Goal: Task Accomplishment & Management: Manage account settings

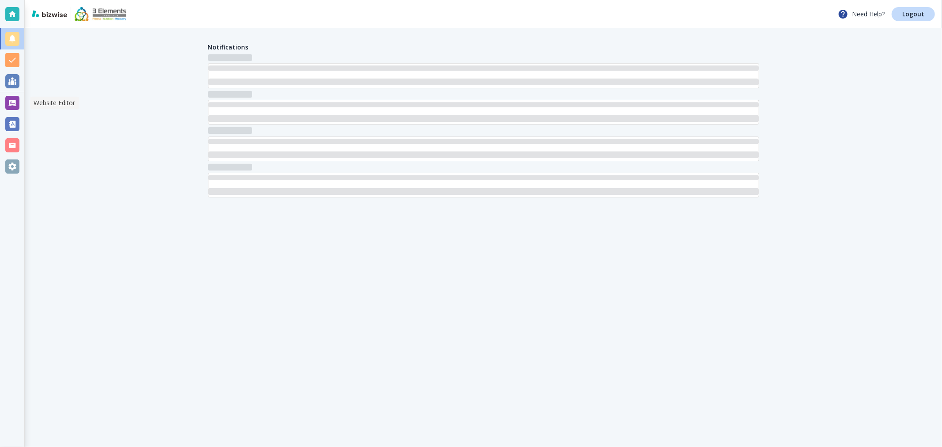
click at [16, 102] on div at bounding box center [12, 103] width 14 height 14
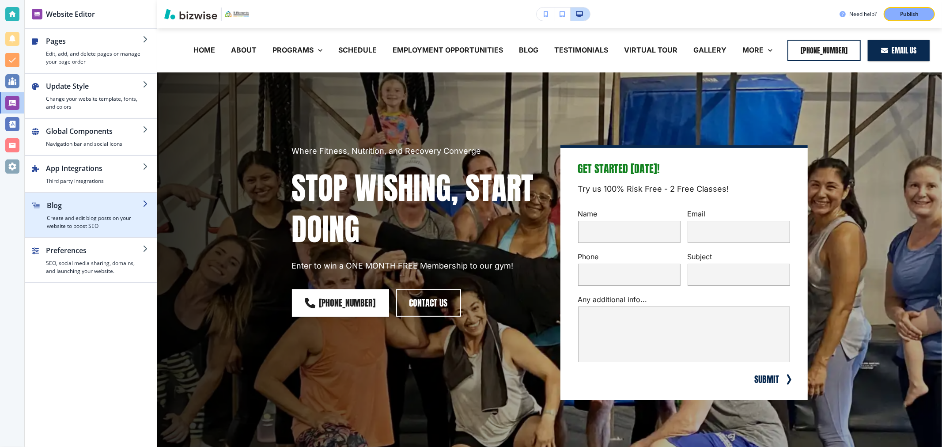
click at [95, 220] on h4 "Create and edit blog posts on your website to boost SEO" at bounding box center [95, 222] width 96 height 16
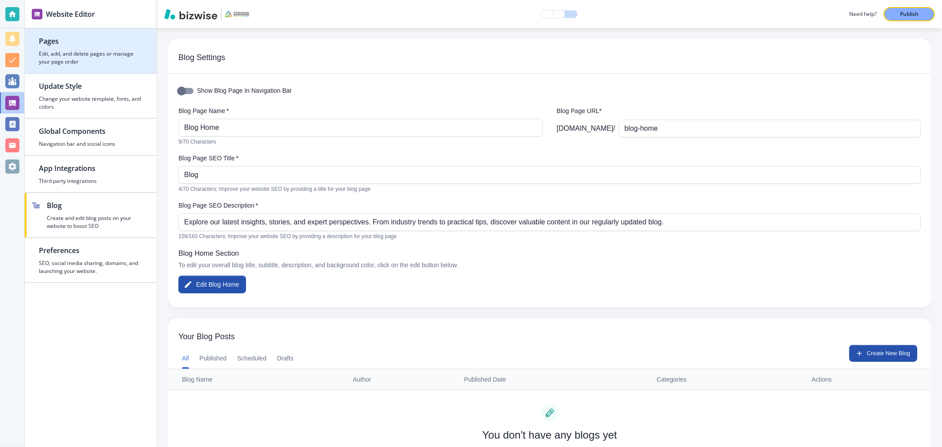
click at [94, 47] on div "button" at bounding box center [91, 48] width 104 height 4
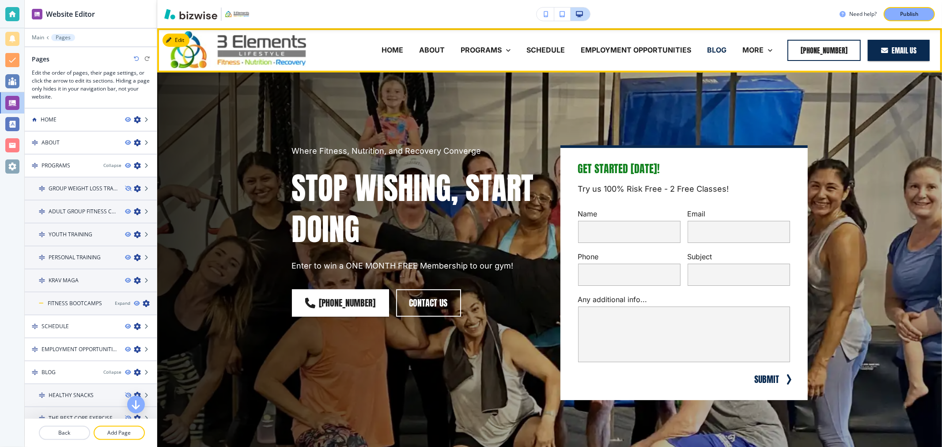
click at [715, 52] on p "BLOG" at bounding box center [716, 50] width 19 height 10
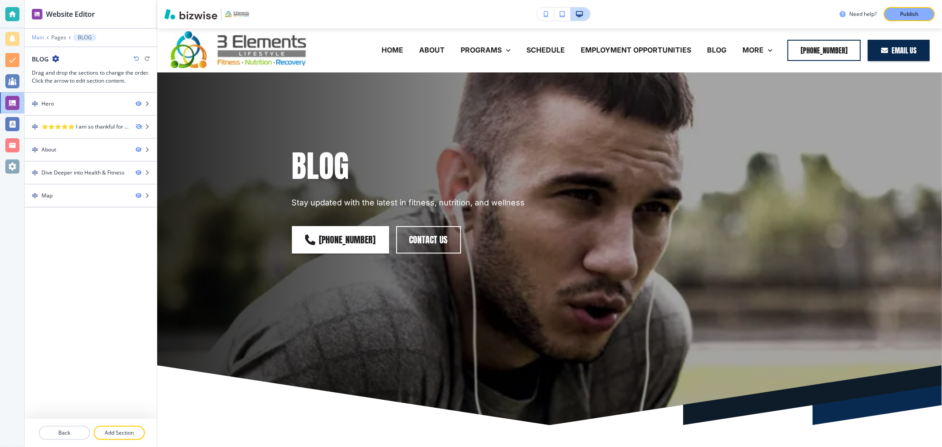
click at [35, 36] on p "Main" at bounding box center [38, 37] width 12 height 6
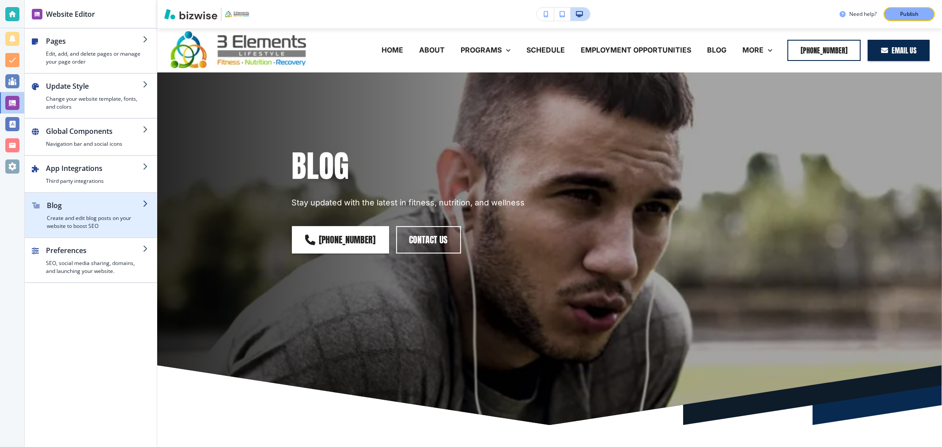
click at [84, 225] on h4 "Create and edit blog posts on your website to boost SEO" at bounding box center [95, 222] width 96 height 16
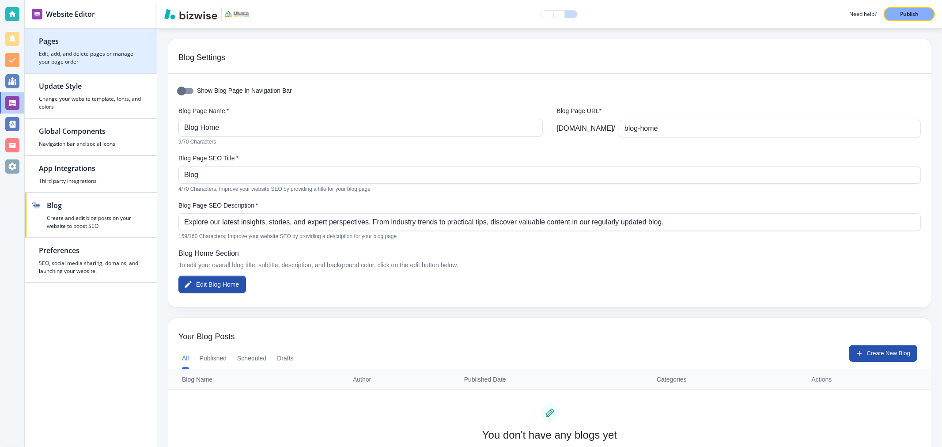
click at [88, 45] on h2 "Pages" at bounding box center [91, 41] width 104 height 11
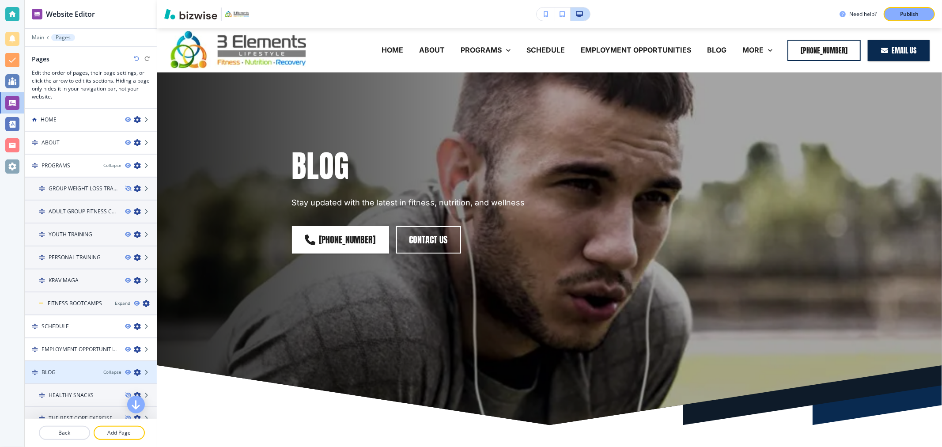
click at [51, 376] on div at bounding box center [91, 379] width 132 height 7
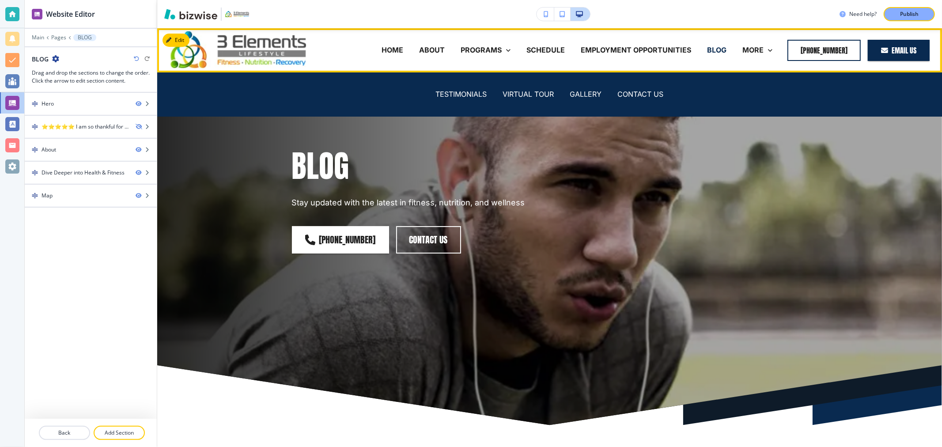
click at [717, 47] on p "BLOG" at bounding box center [716, 50] width 19 height 10
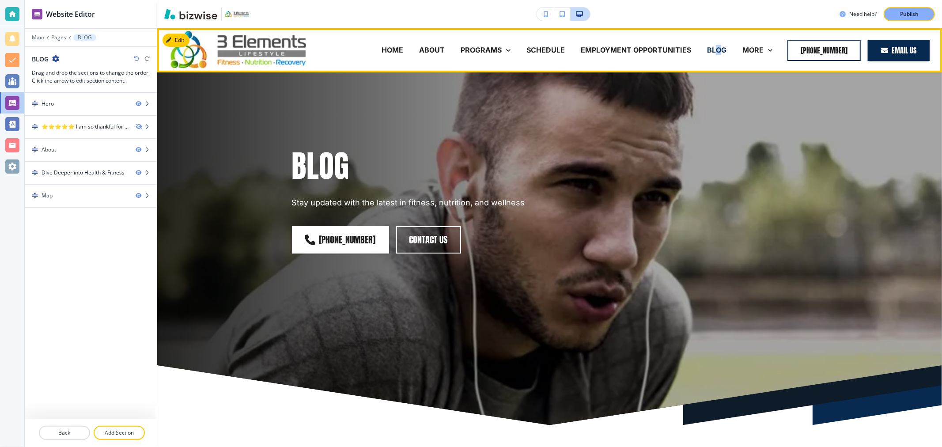
click at [717, 47] on p "BLOG" at bounding box center [716, 50] width 19 height 10
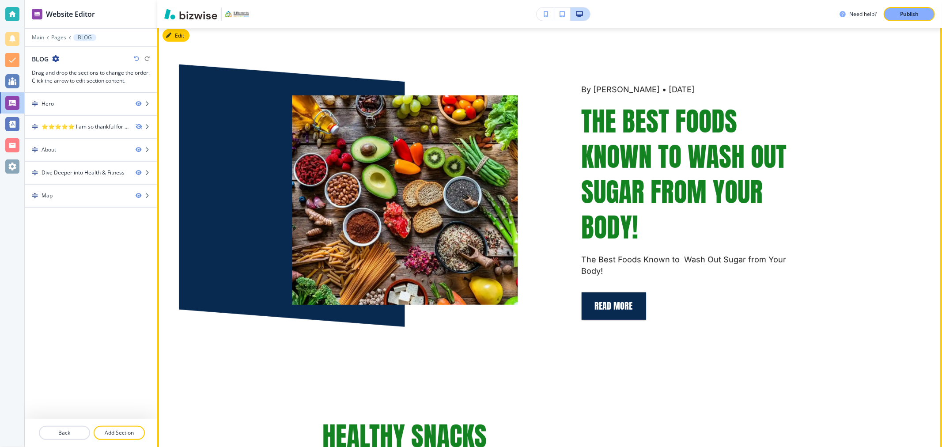
scroll to position [392, 0]
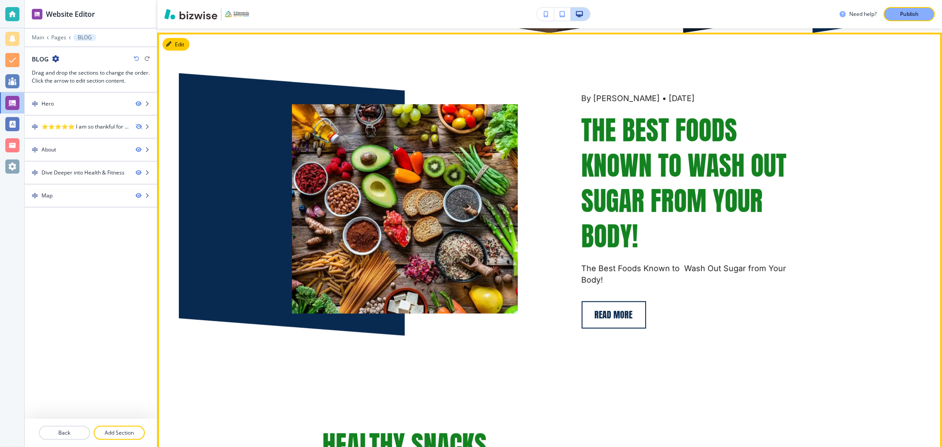
click at [611, 301] on button "Read More" at bounding box center [614, 314] width 65 height 27
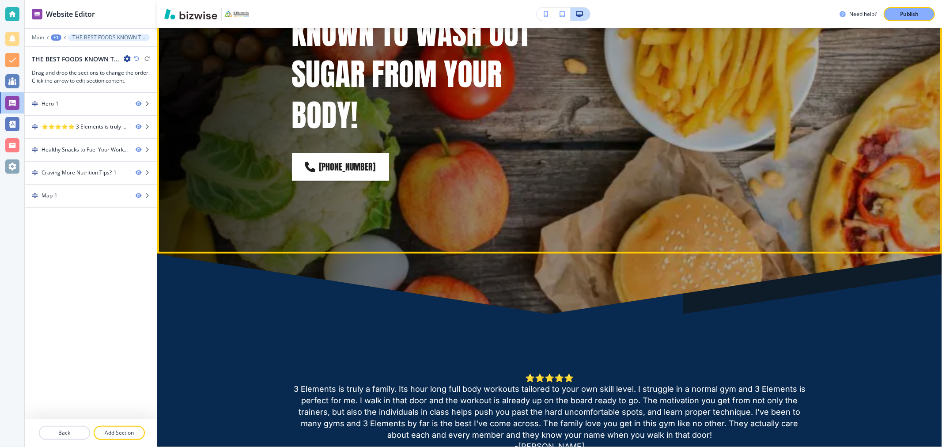
scroll to position [0, 0]
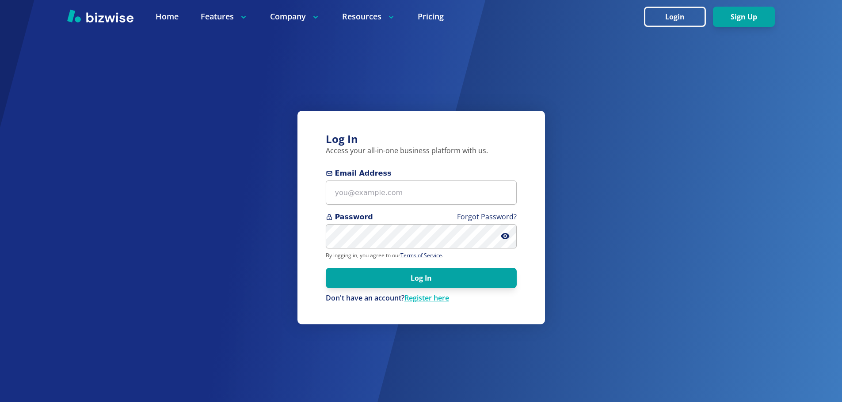
click at [676, 183] on div "Log In Access your all-in-one business platform with us. Email Address Password…" at bounding box center [421, 201] width 842 height 402
drag, startPoint x: 327, startPoint y: 151, endPoint x: 490, endPoint y: 151, distance: 163.0
click at [490, 151] on p "Access your all-in-one business platform with us." at bounding box center [421, 151] width 191 height 10
click at [395, 197] on input "Email Address" at bounding box center [421, 193] width 191 height 24
paste input "[PERSON_NAME][EMAIL_ADDRESS][DOMAIN_NAME]"
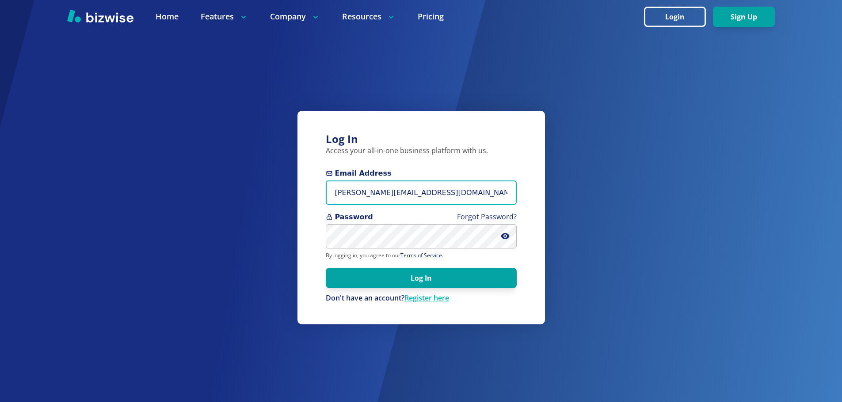
type input "[PERSON_NAME][EMAIL_ADDRESS][DOMAIN_NAME]"
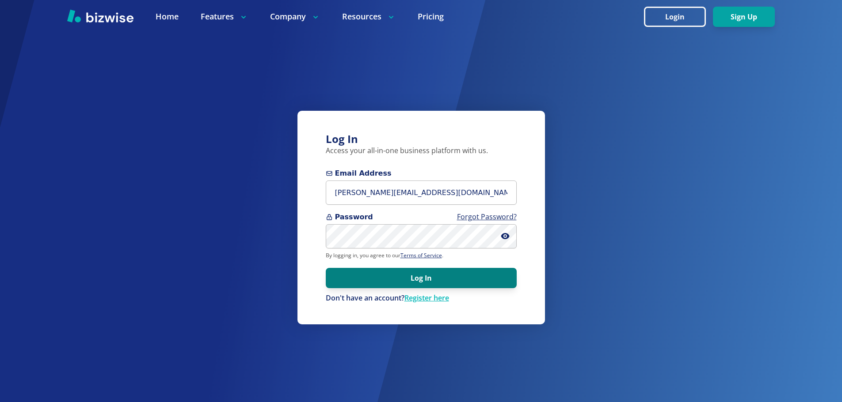
click at [387, 275] on button "Log In" at bounding box center [421, 278] width 191 height 20
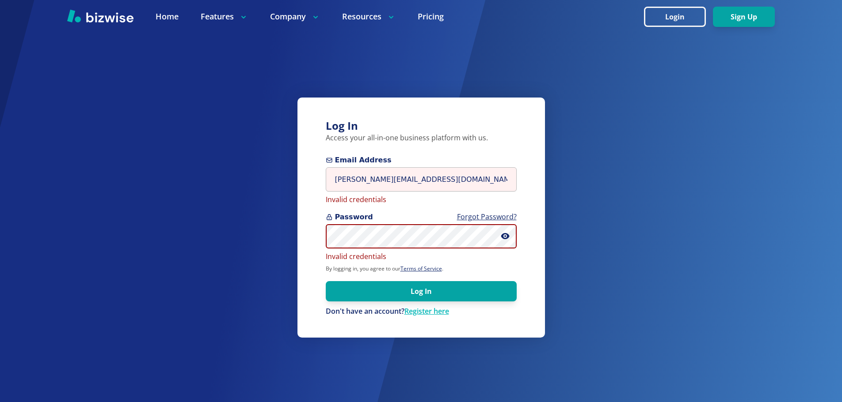
click at [274, 228] on div "Log In Access your all-in-one business platform with us. Email Address dixon@3e…" at bounding box center [421, 201] width 842 height 402
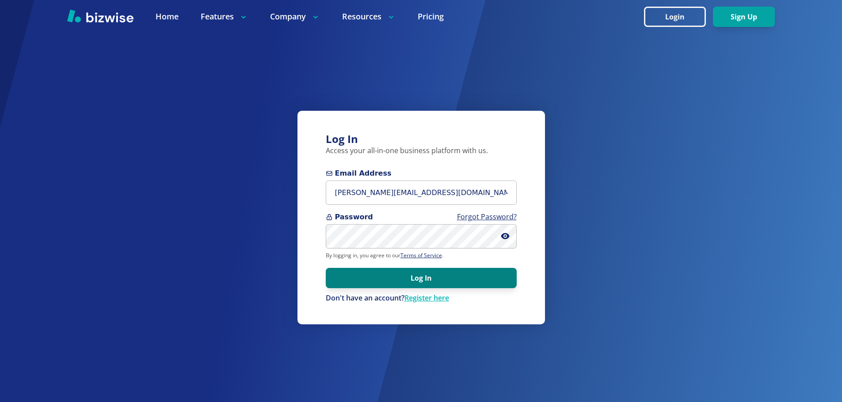
click at [408, 273] on button "Log In" at bounding box center [421, 278] width 191 height 20
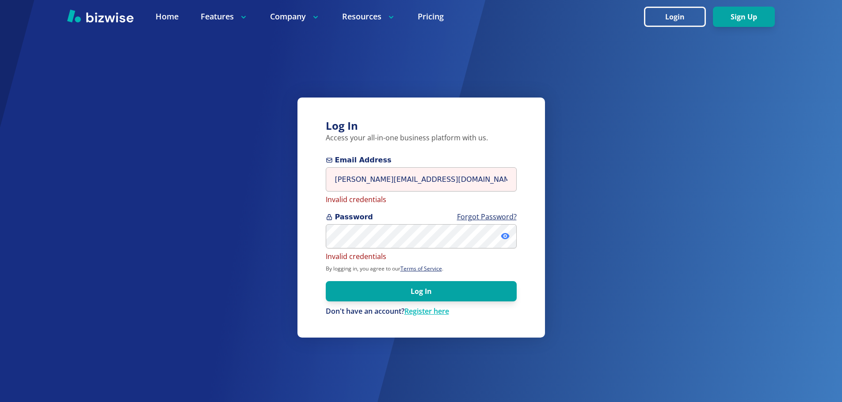
click at [502, 240] on icon at bounding box center [505, 236] width 9 height 9
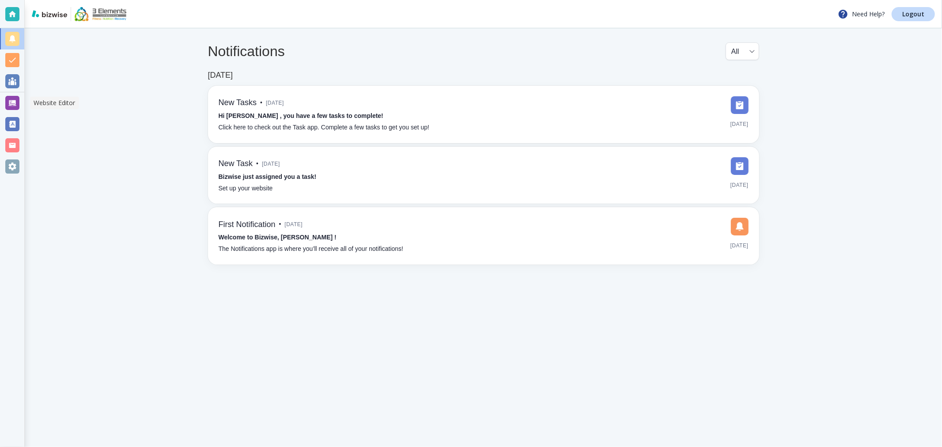
click at [8, 104] on div at bounding box center [12, 103] width 14 height 14
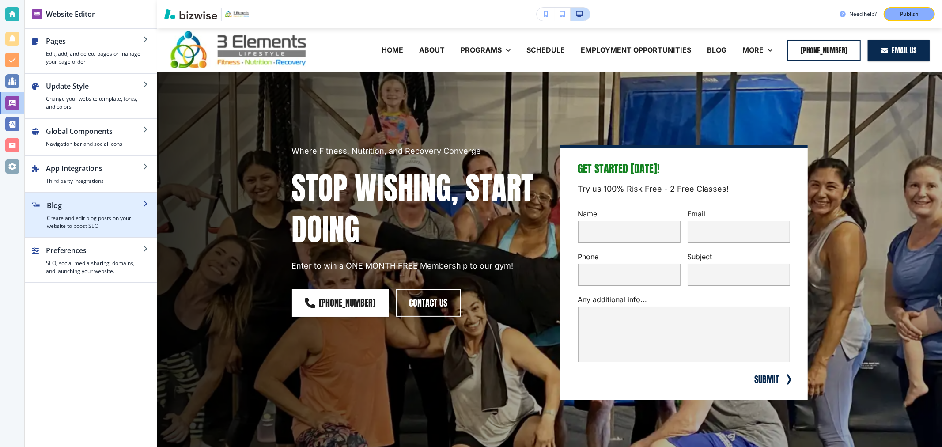
click at [76, 219] on h4 "Create and edit blog posts on your website to boost SEO" at bounding box center [95, 222] width 96 height 16
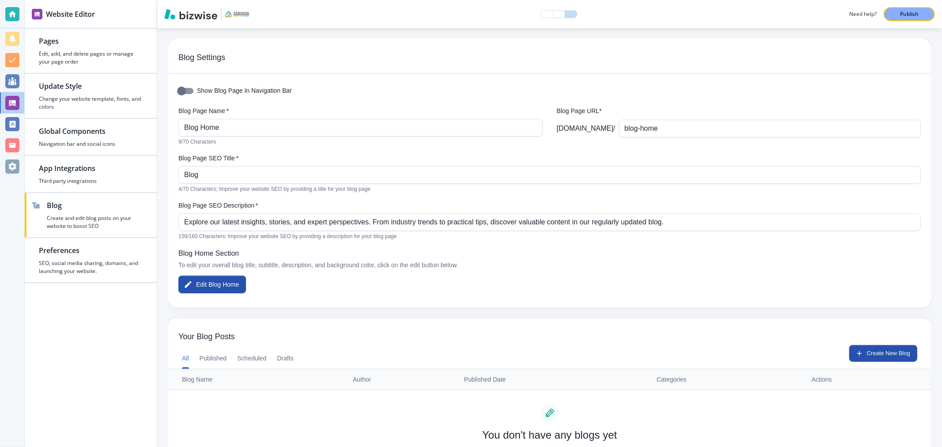
scroll to position [56, 0]
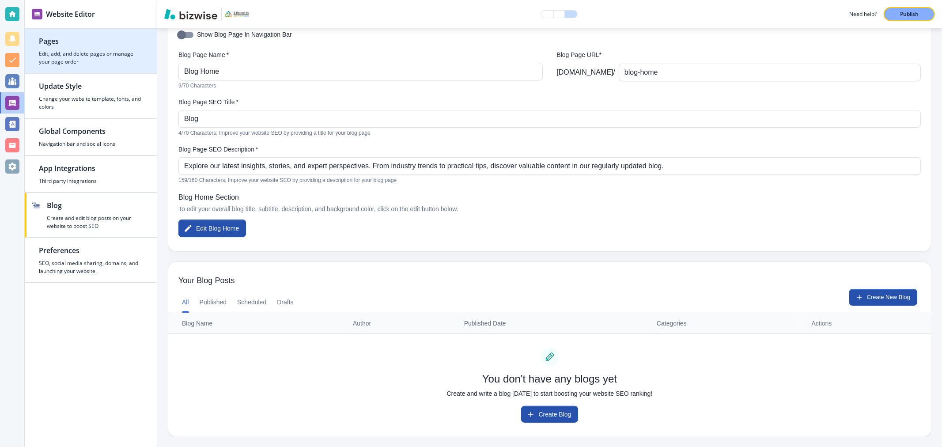
click at [86, 54] on h4 "Edit, add, and delete pages or manage your page order" at bounding box center [91, 58] width 104 height 16
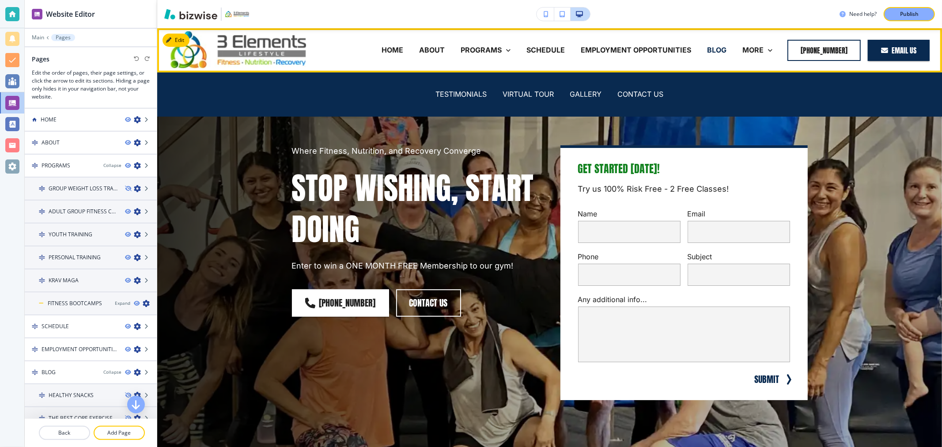
click at [713, 49] on p "BLOG" at bounding box center [716, 50] width 19 height 10
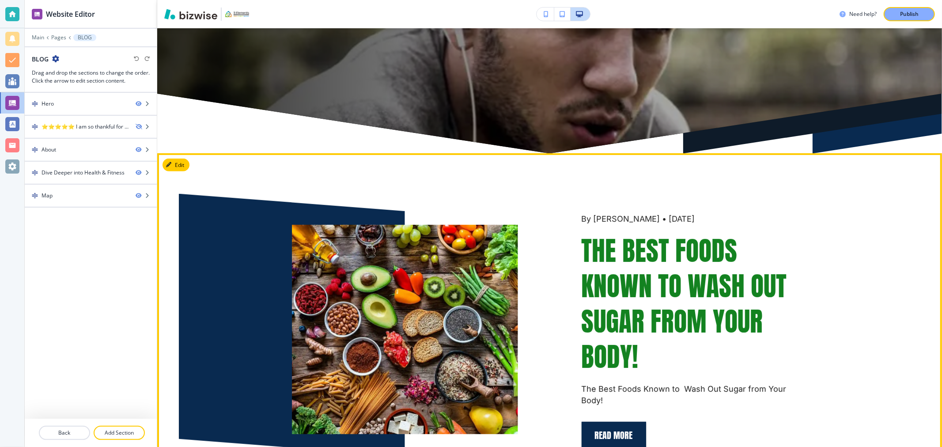
scroll to position [294, 0]
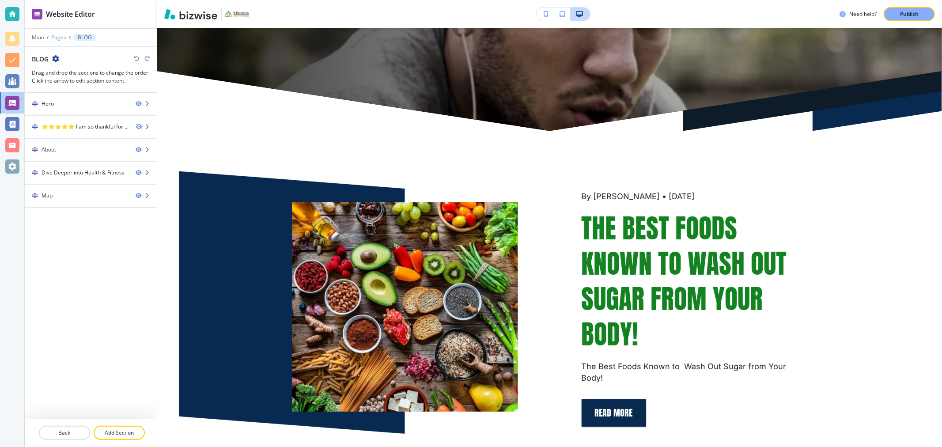
click at [55, 37] on p "Pages" at bounding box center [58, 37] width 15 height 6
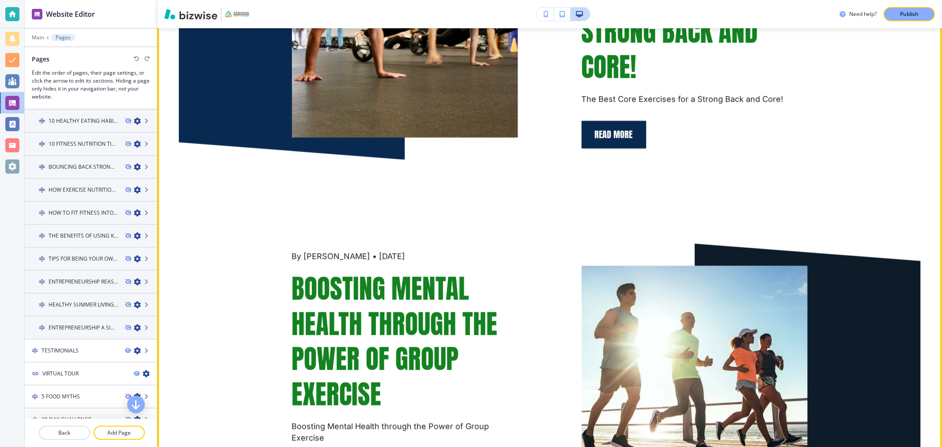
scroll to position [834, 0]
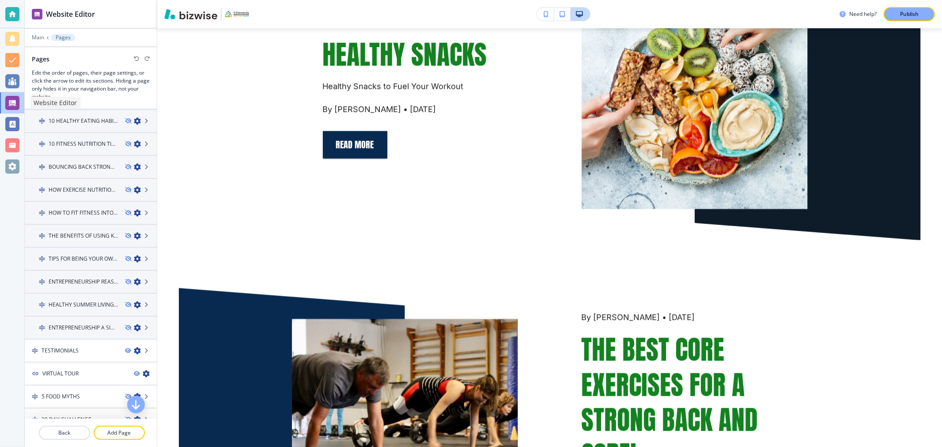
click at [6, 100] on div at bounding box center [12, 103] width 14 height 14
click at [33, 38] on p "Main" at bounding box center [38, 37] width 12 height 6
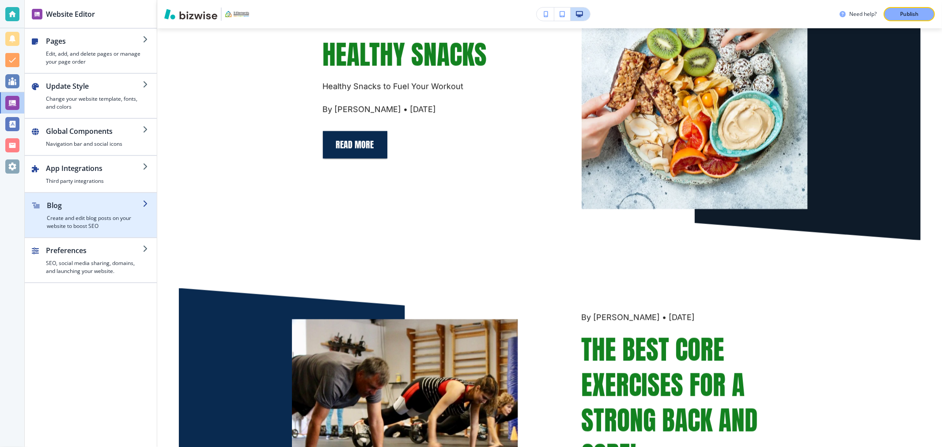
click at [74, 200] on button "Blog Create and edit blog posts on your website to boost SEO" at bounding box center [91, 215] width 132 height 44
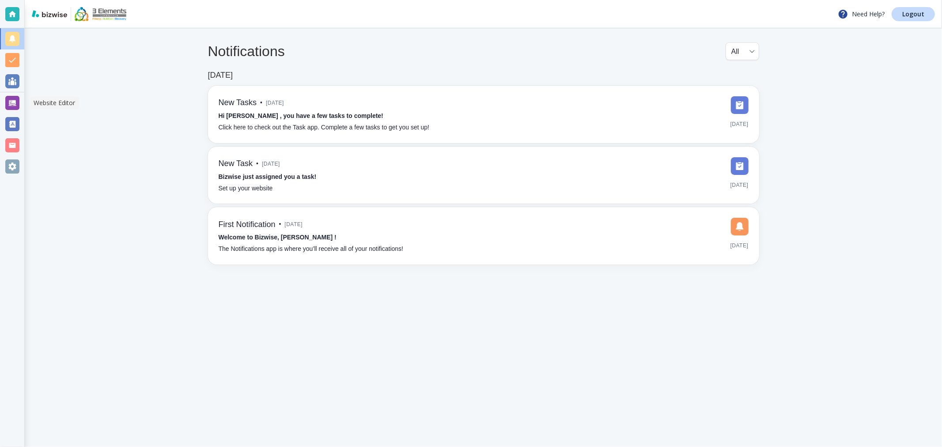
click at [13, 98] on div at bounding box center [12, 103] width 14 height 14
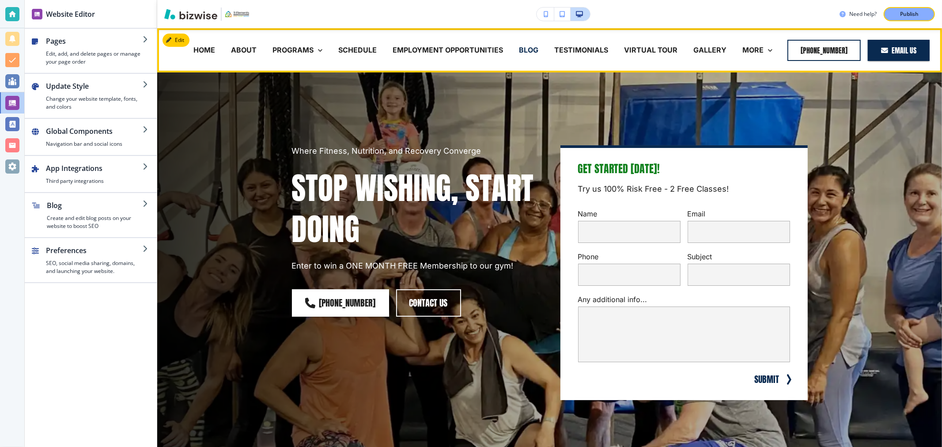
click at [529, 49] on p "BLOG" at bounding box center [528, 50] width 19 height 10
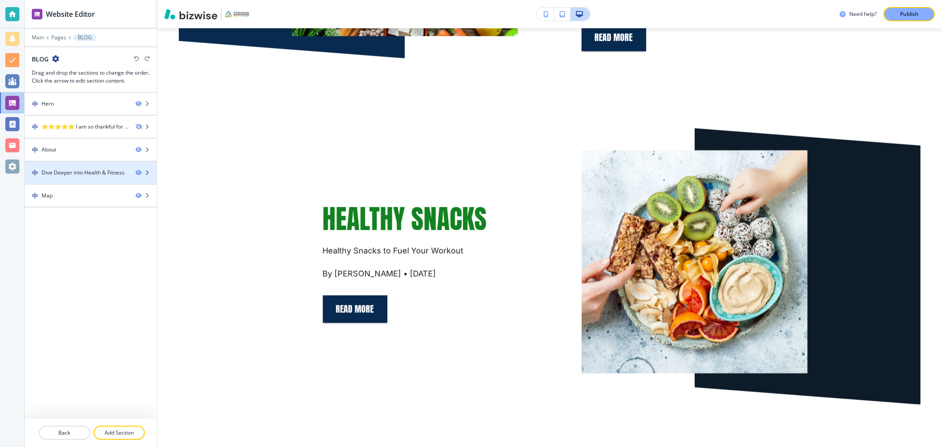
scroll to position [687, 0]
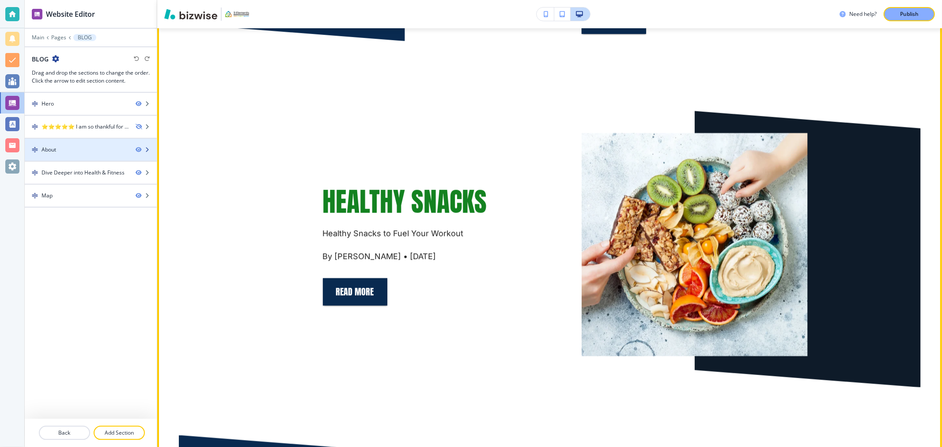
click at [72, 154] on div at bounding box center [91, 157] width 132 height 7
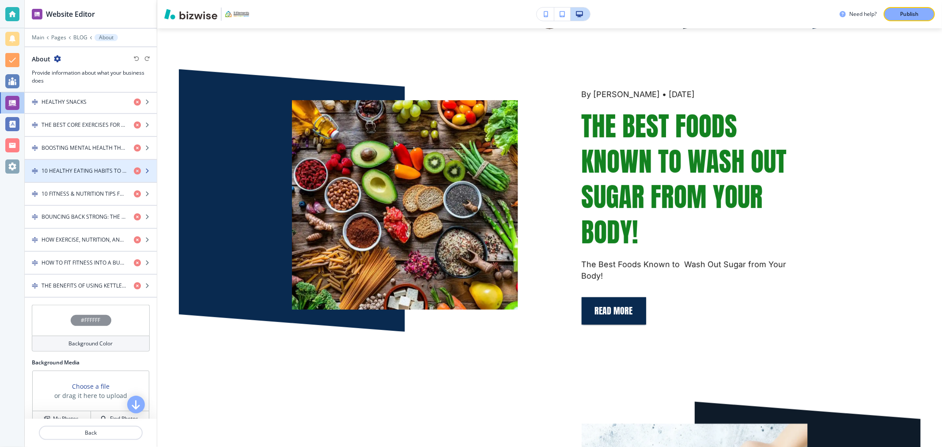
scroll to position [294, 0]
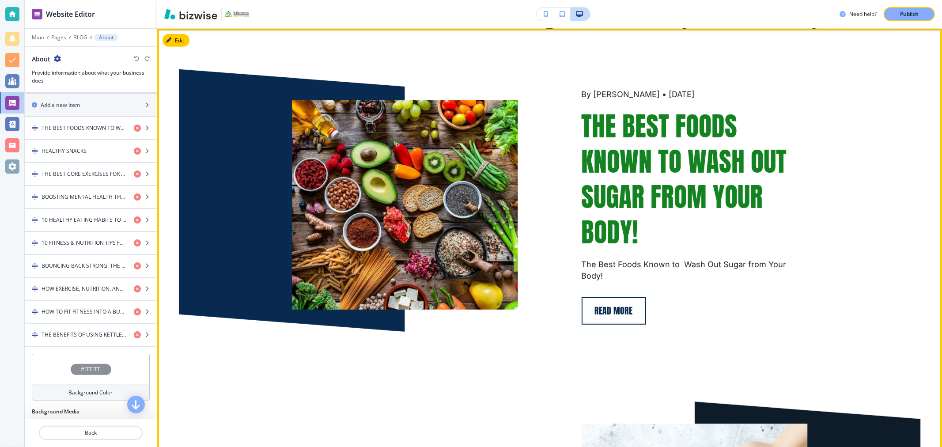
click at [624, 301] on button "Read More" at bounding box center [614, 310] width 65 height 27
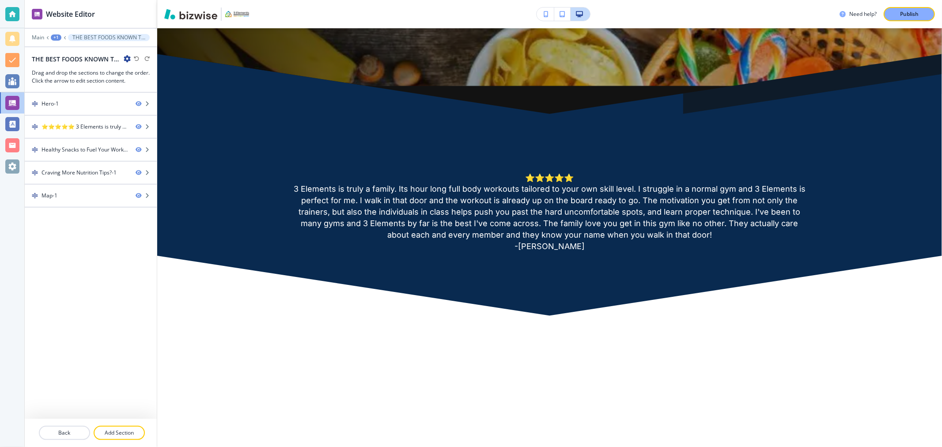
scroll to position [0, 0]
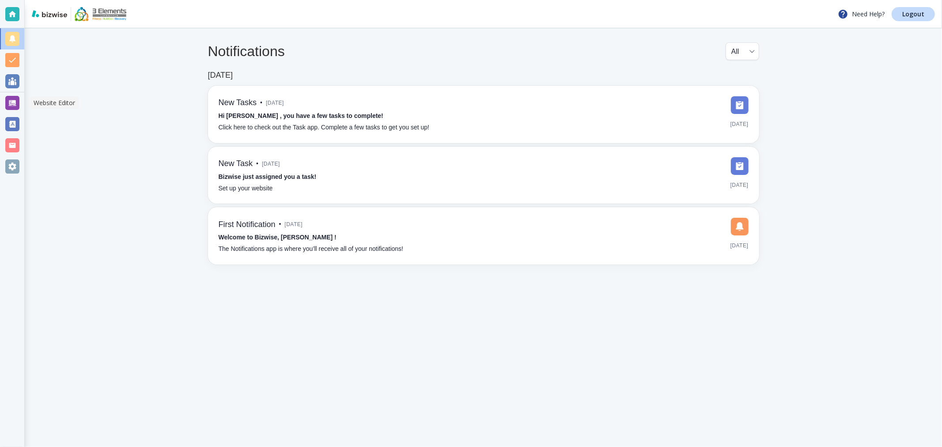
click at [11, 101] on div at bounding box center [12, 103] width 14 height 14
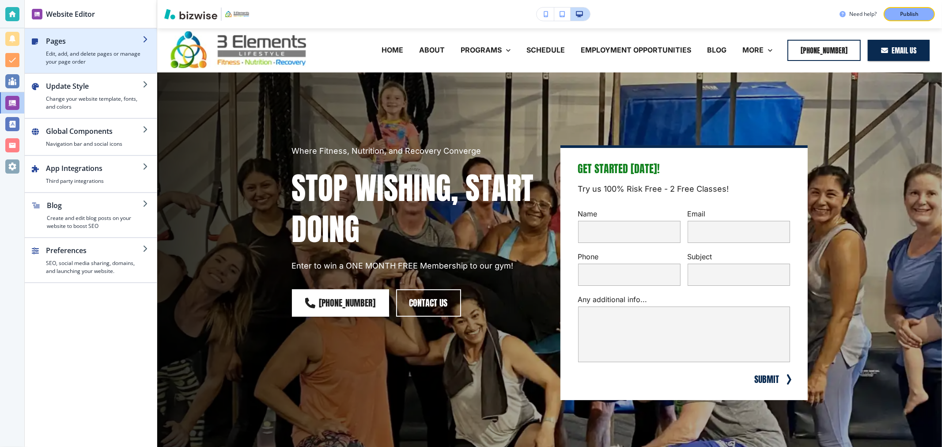
click at [113, 55] on h4 "Edit, add, and delete pages or manage your page order" at bounding box center [94, 58] width 97 height 16
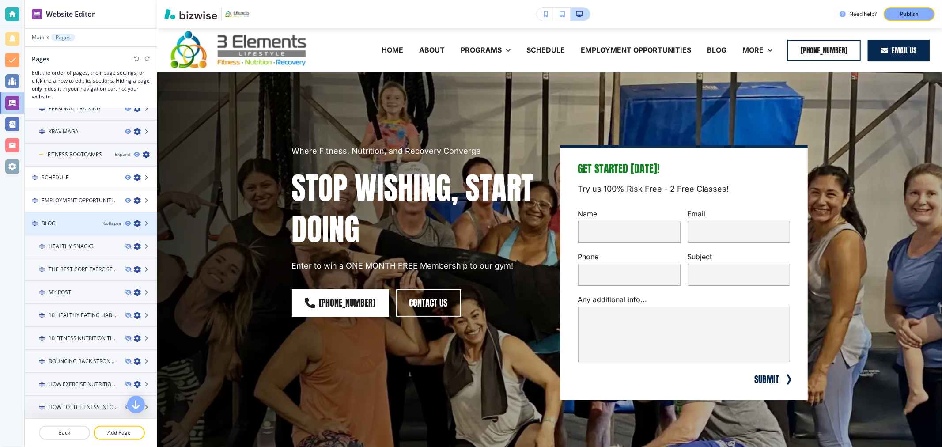
scroll to position [147, 0]
click at [134, 222] on icon "button" at bounding box center [137, 225] width 7 height 7
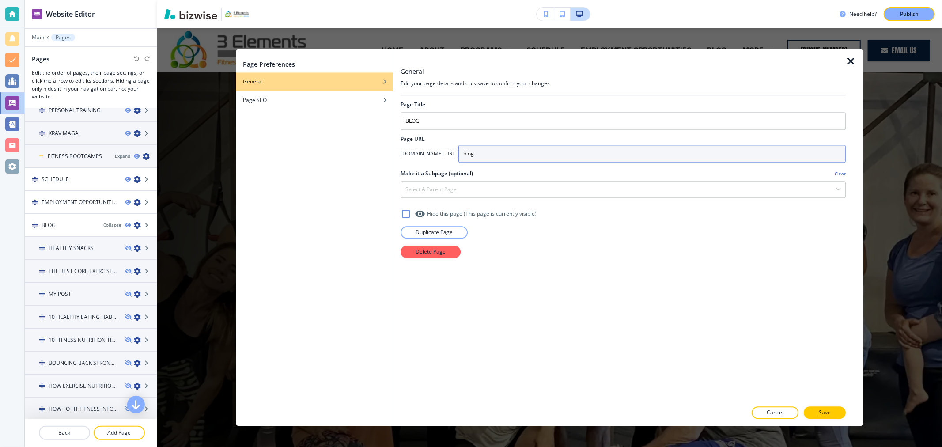
click at [508, 156] on input "blog" at bounding box center [652, 154] width 387 height 18
type input "blog"
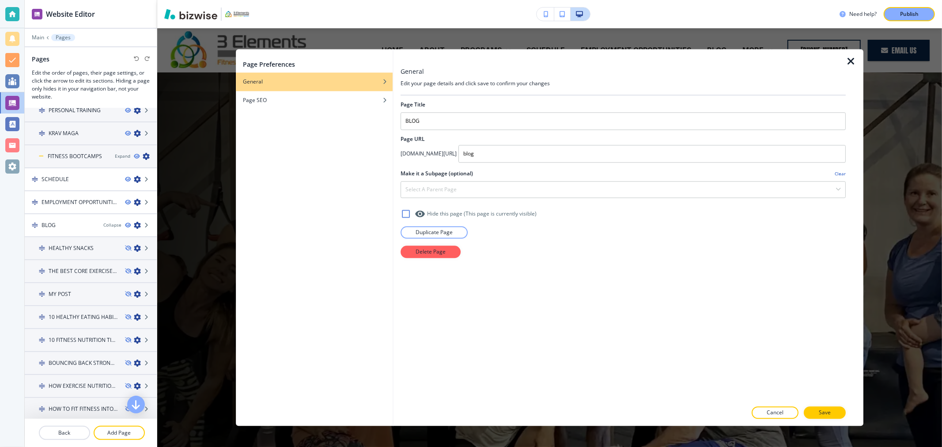
click at [846, 58] on icon "button" at bounding box center [851, 61] width 11 height 11
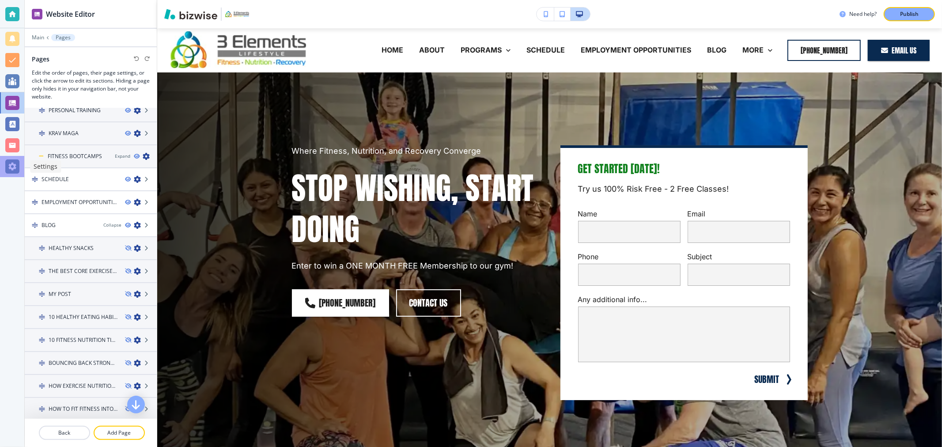
click at [11, 171] on div at bounding box center [12, 166] width 14 height 14
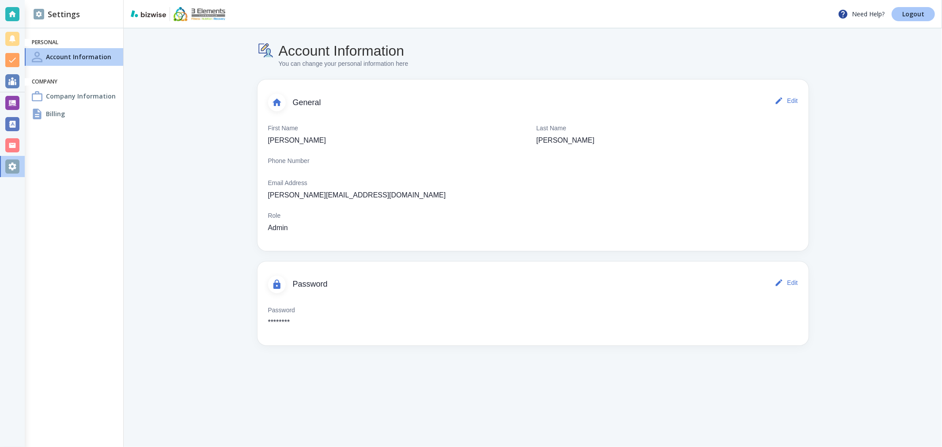
click at [848, 14] on p "Logout" at bounding box center [914, 14] width 22 height 6
